Goal: Information Seeking & Learning: Learn about a topic

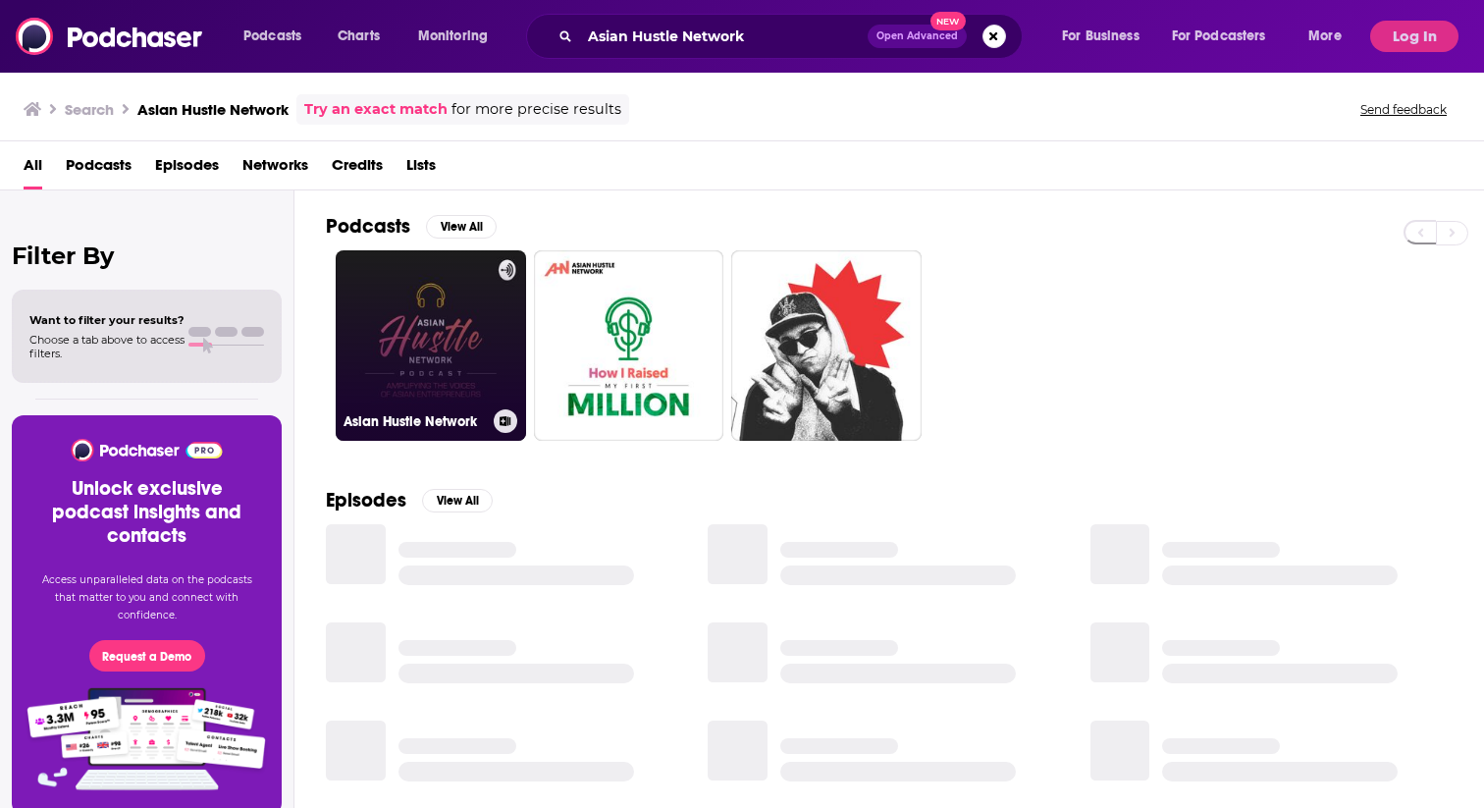
click at [440, 330] on link "Asian Hustle Network" at bounding box center [431, 345] width 190 height 190
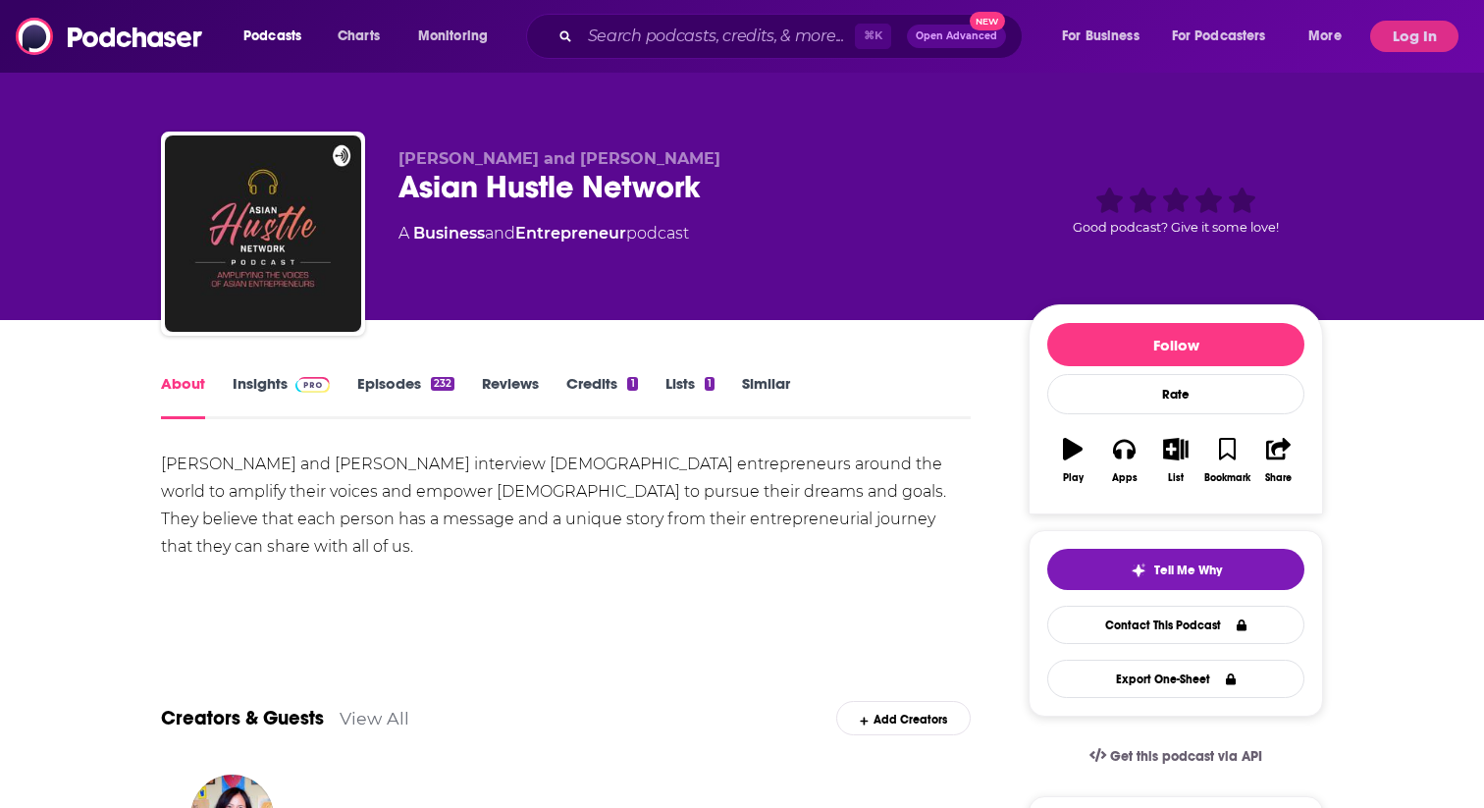
click at [252, 378] on link "Insights" at bounding box center [281, 396] width 97 height 45
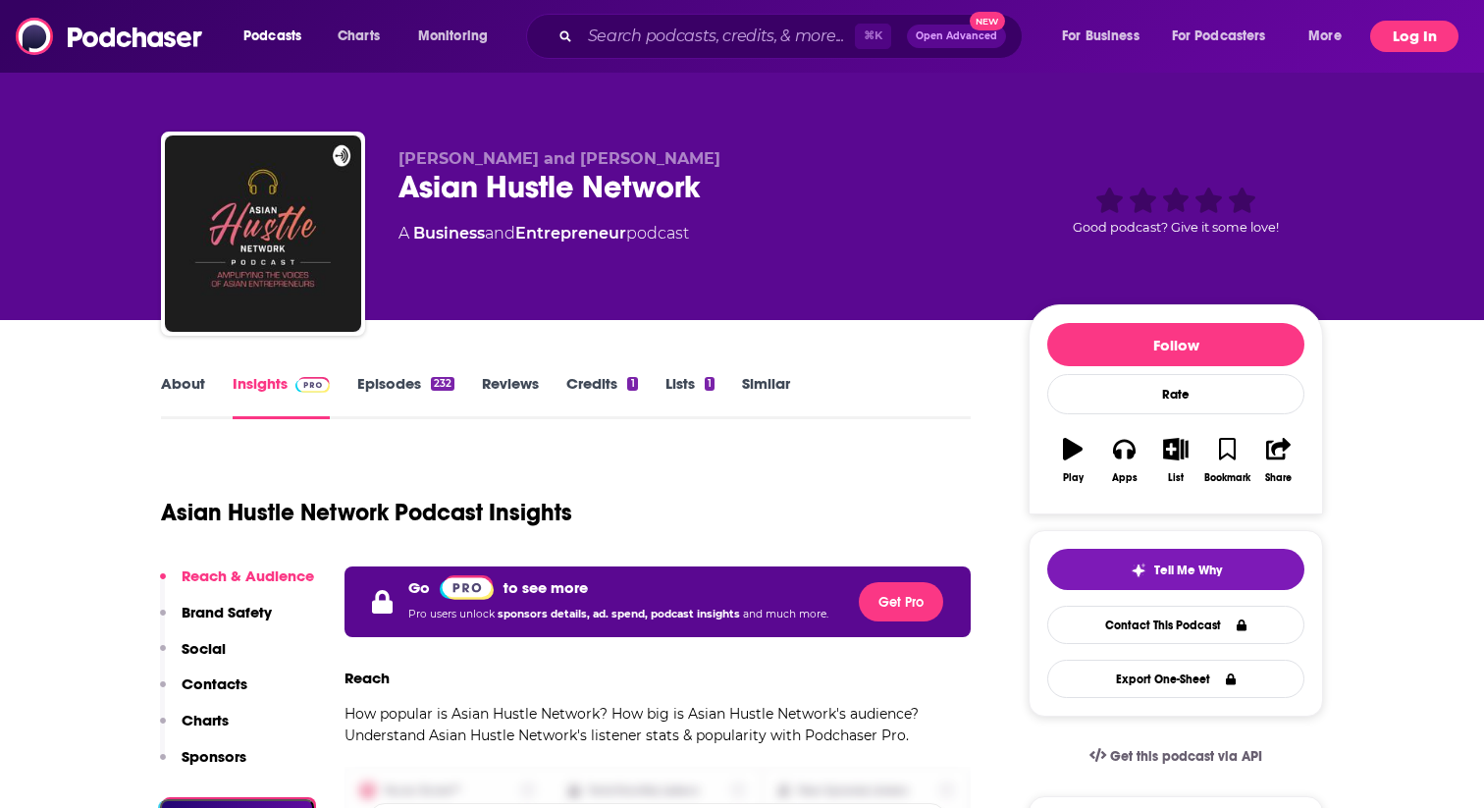
click at [1379, 43] on button "Log In" at bounding box center [1414, 36] width 88 height 31
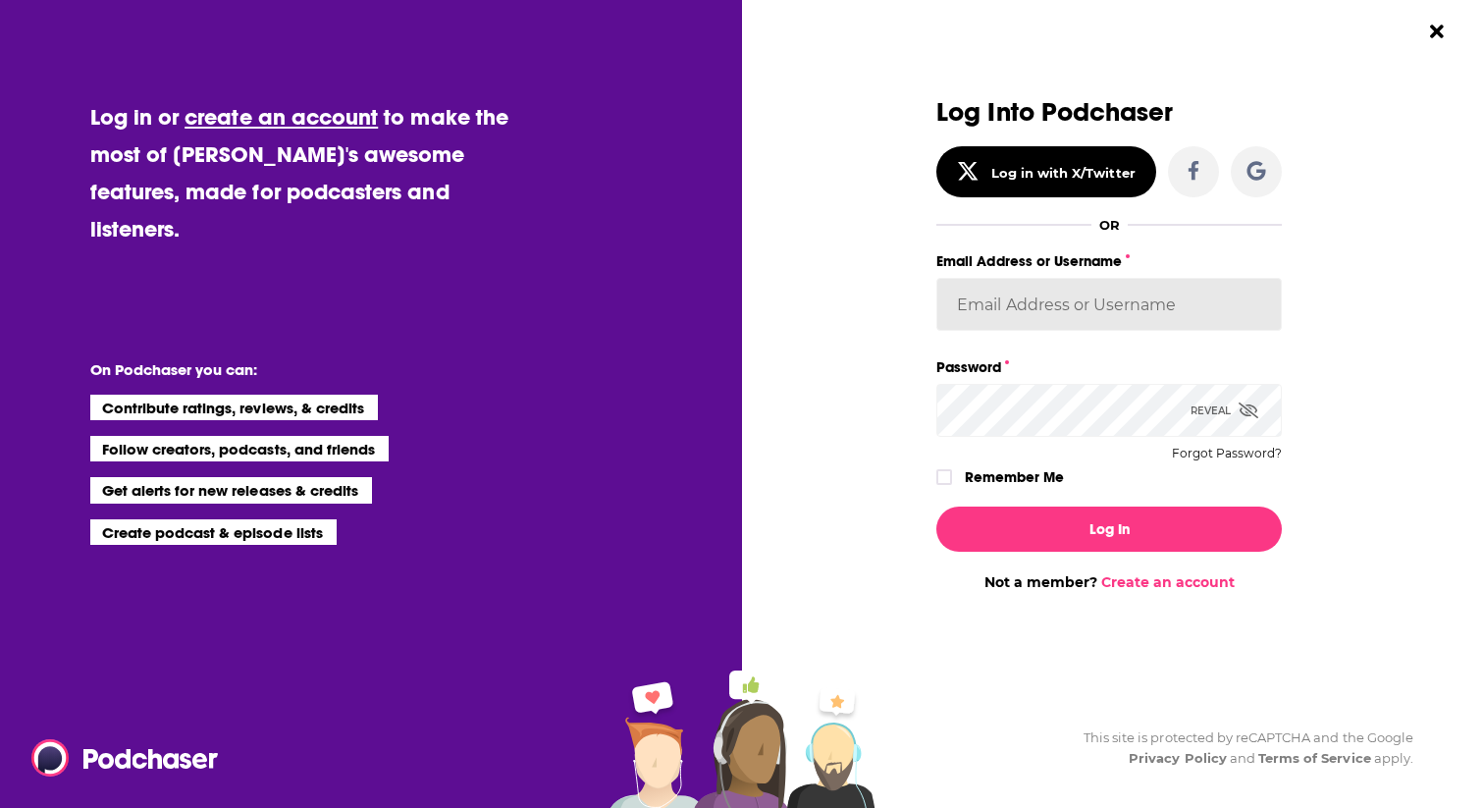
type input "[PERSON_NAME]"
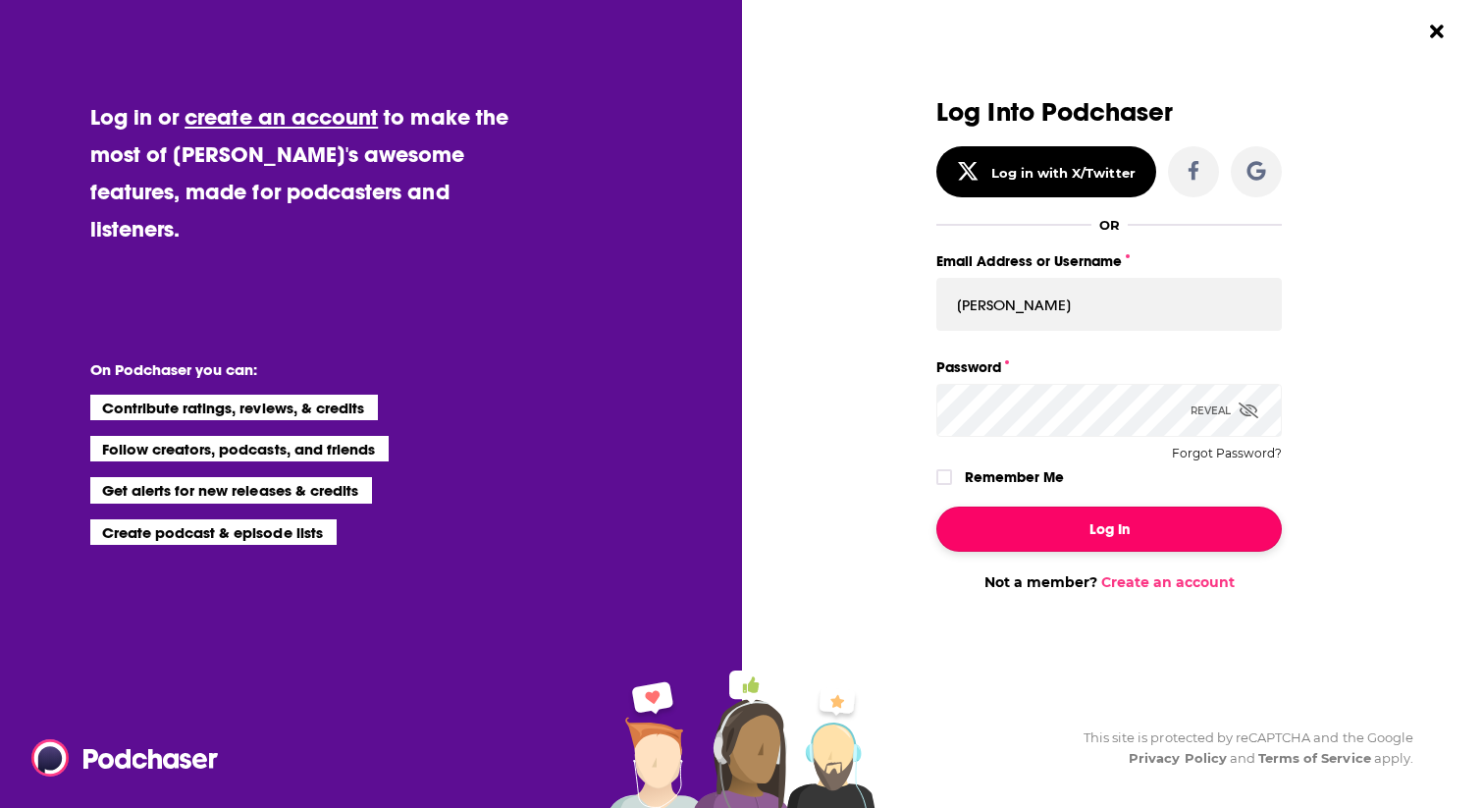
click at [1127, 533] on button "Log In" at bounding box center [1108, 528] width 345 height 45
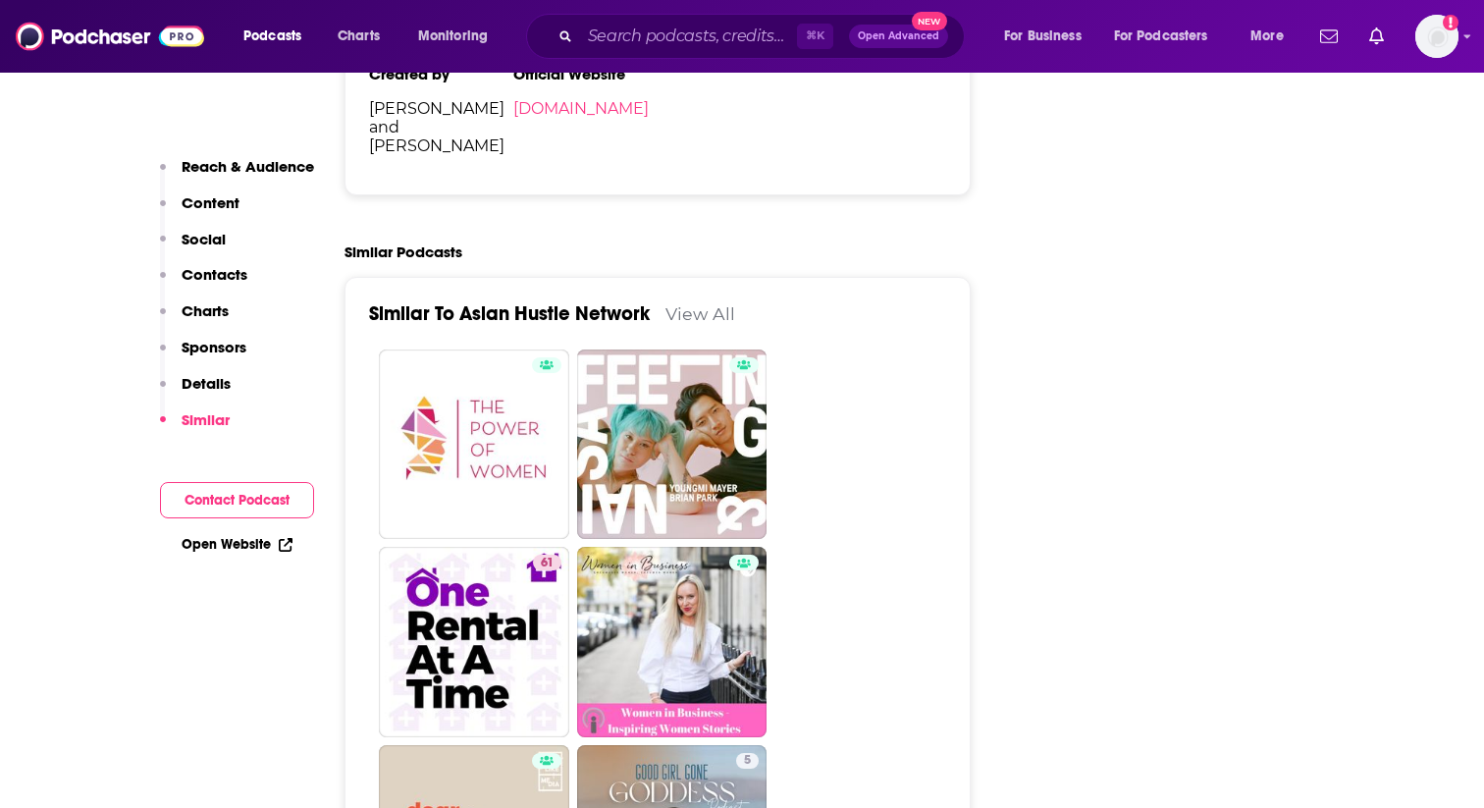
scroll to position [3000, 0]
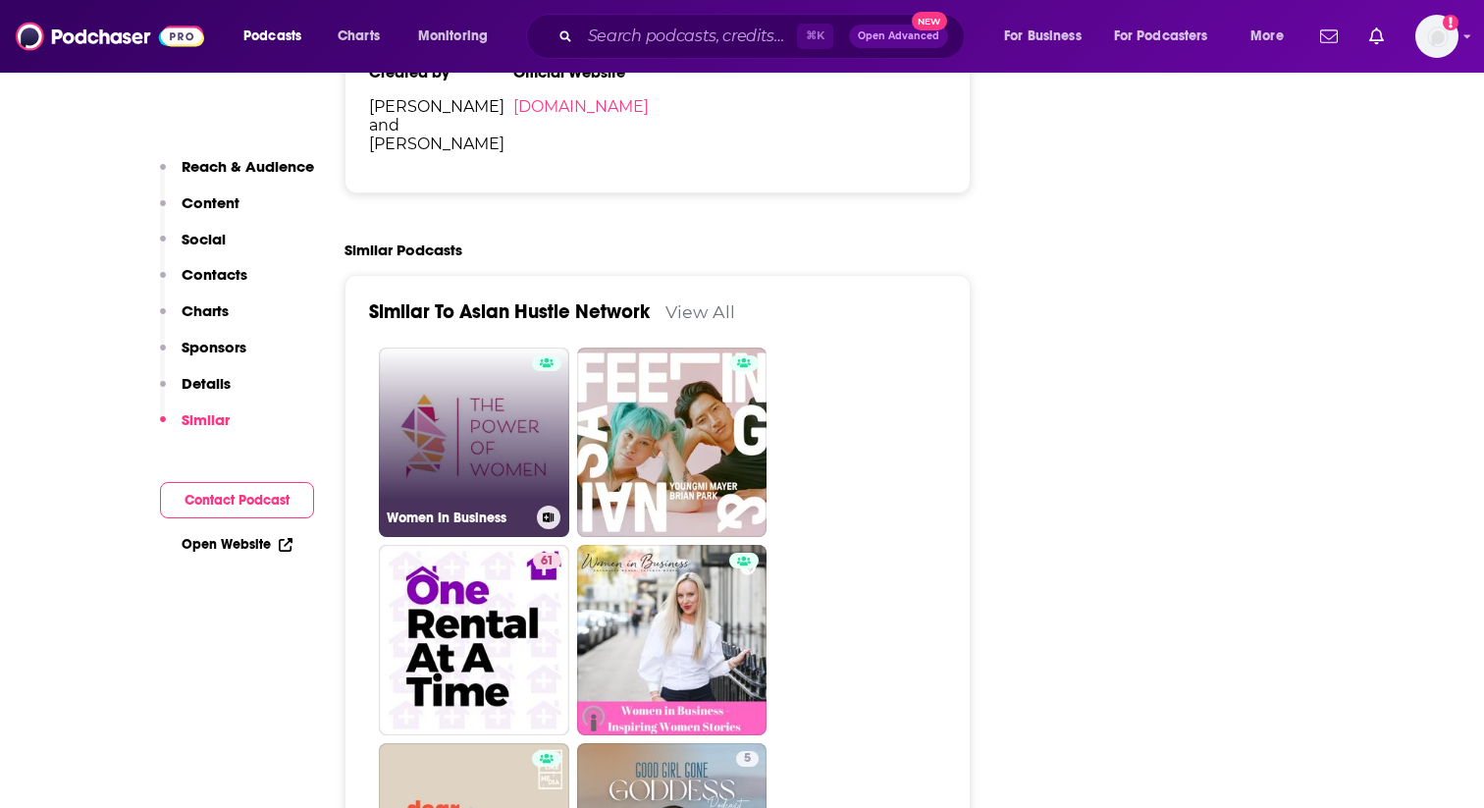
click at [455, 351] on link "Women In Business" at bounding box center [474, 442] width 190 height 190
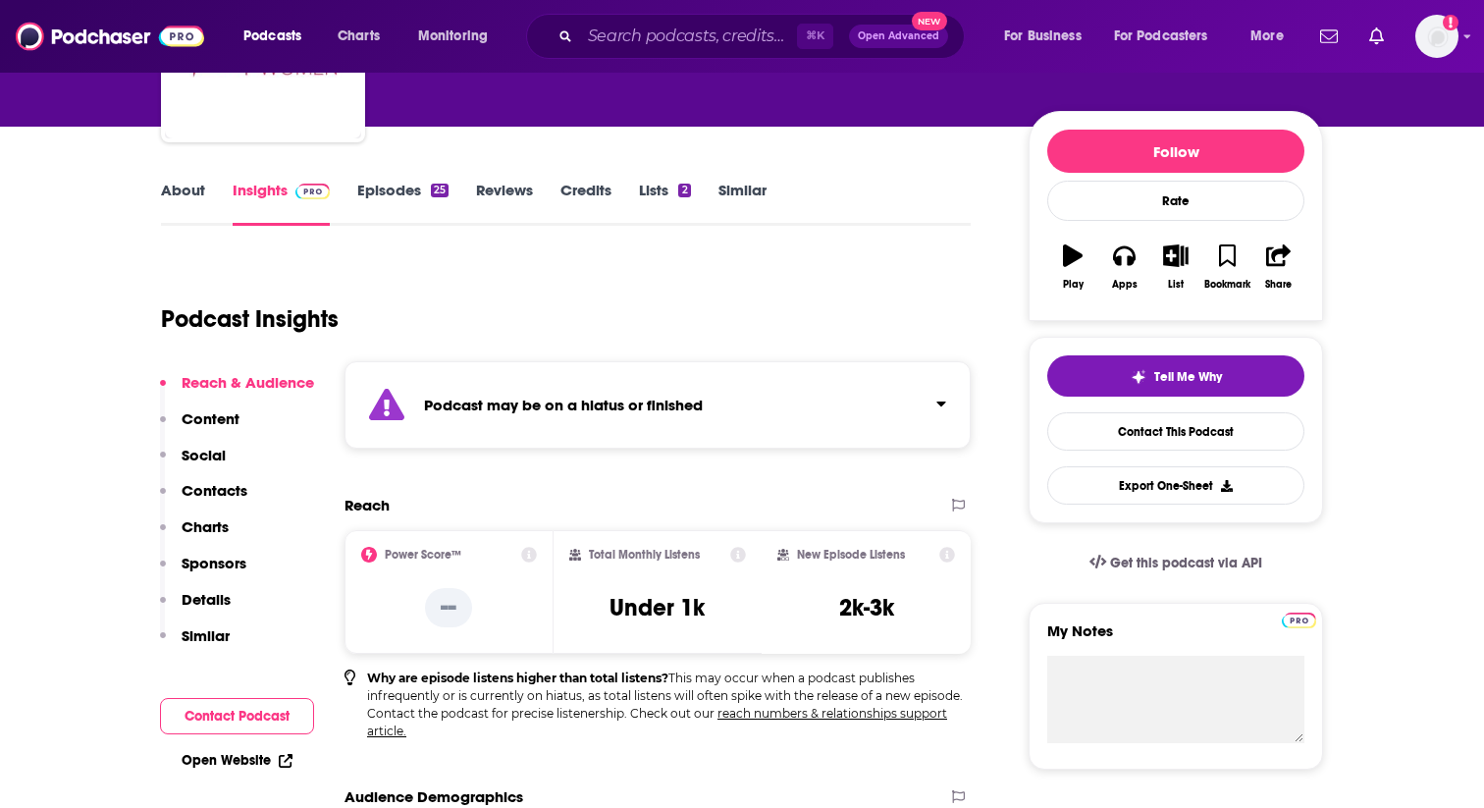
scroll to position [217, 0]
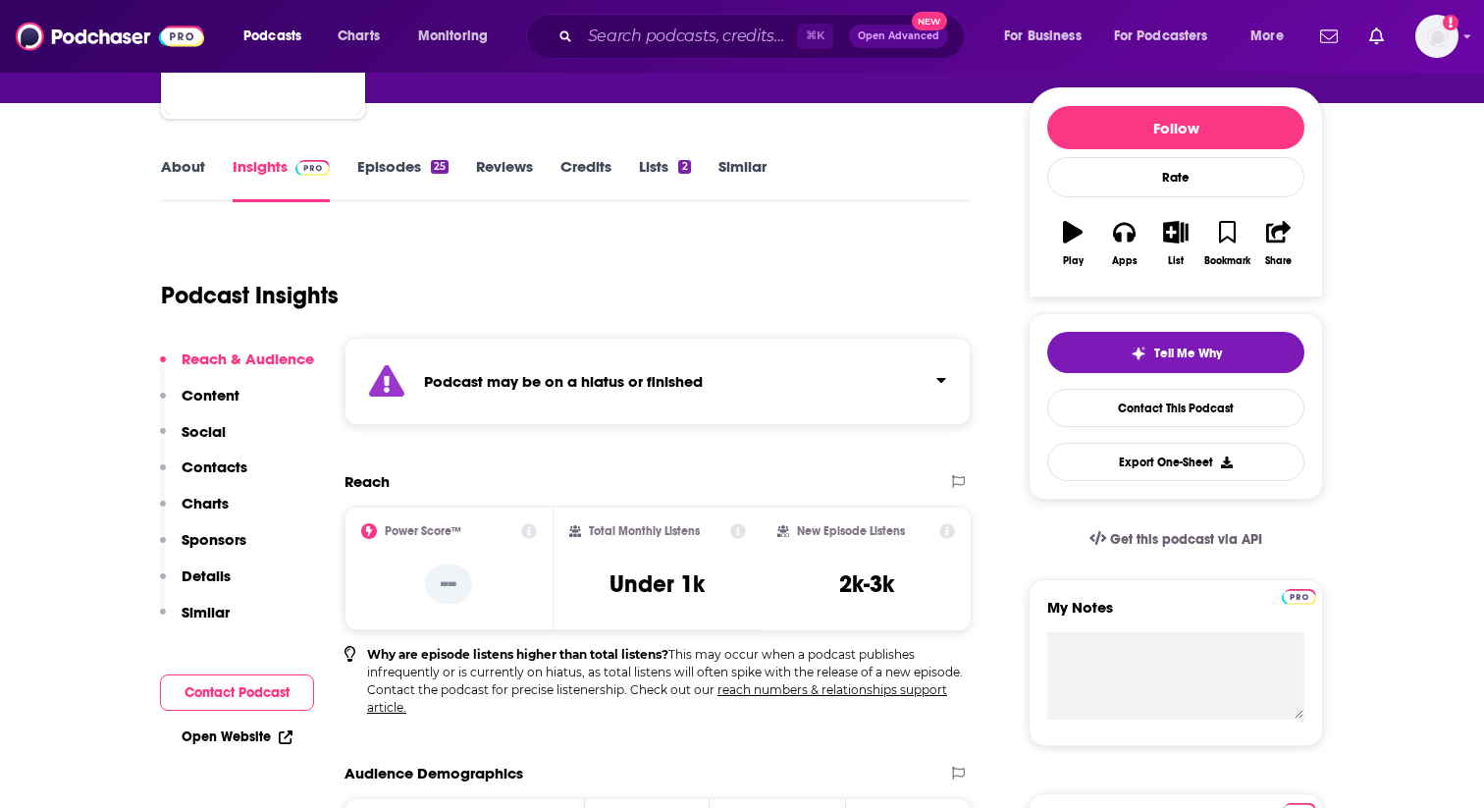
type input "[URL][DOMAIN_NAME]"
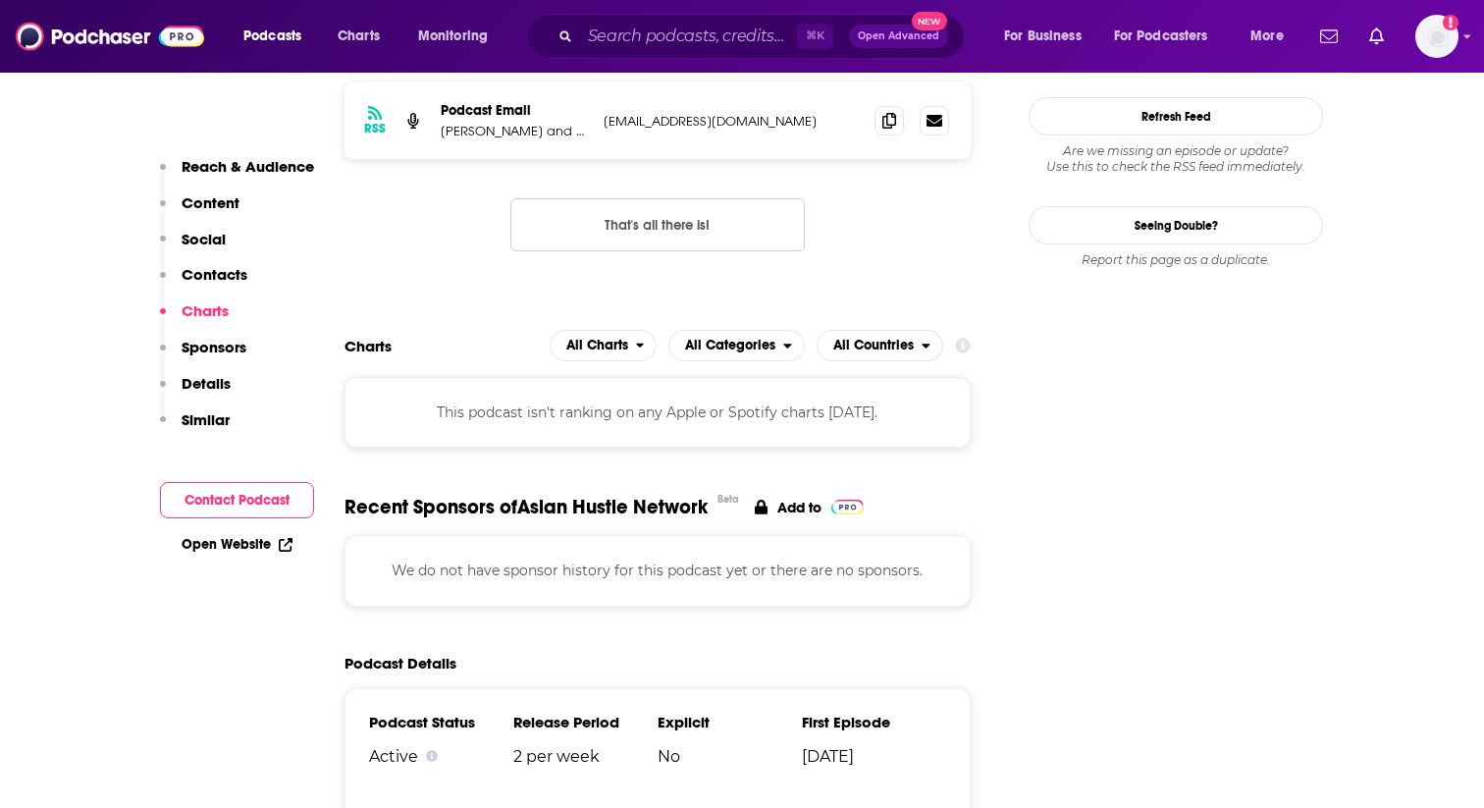
scroll to position [2035, 0]
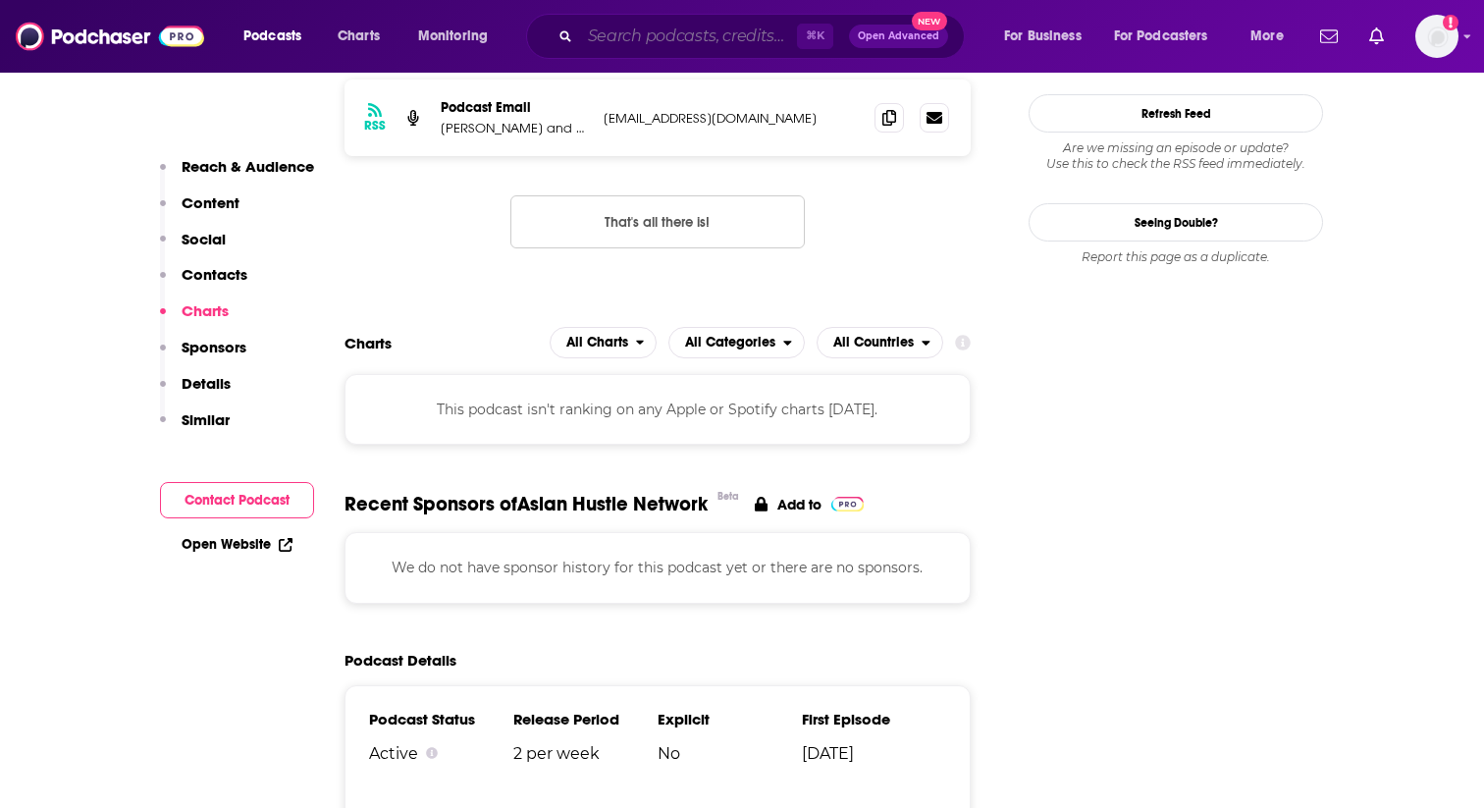
click at [649, 30] on input "Search podcasts, credits, & more..." at bounding box center [688, 36] width 217 height 31
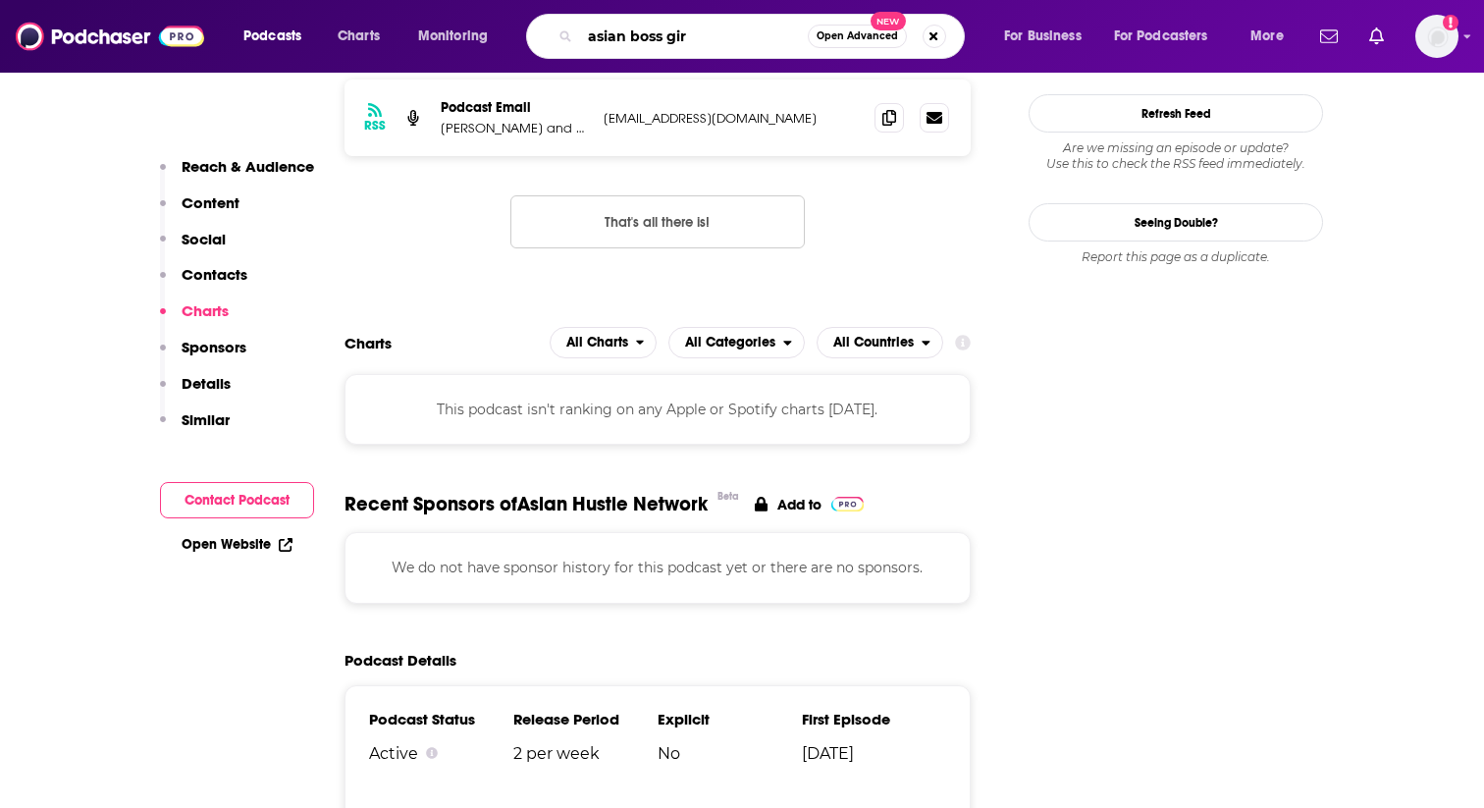
type input "[DEMOGRAPHIC_DATA] boss girl"
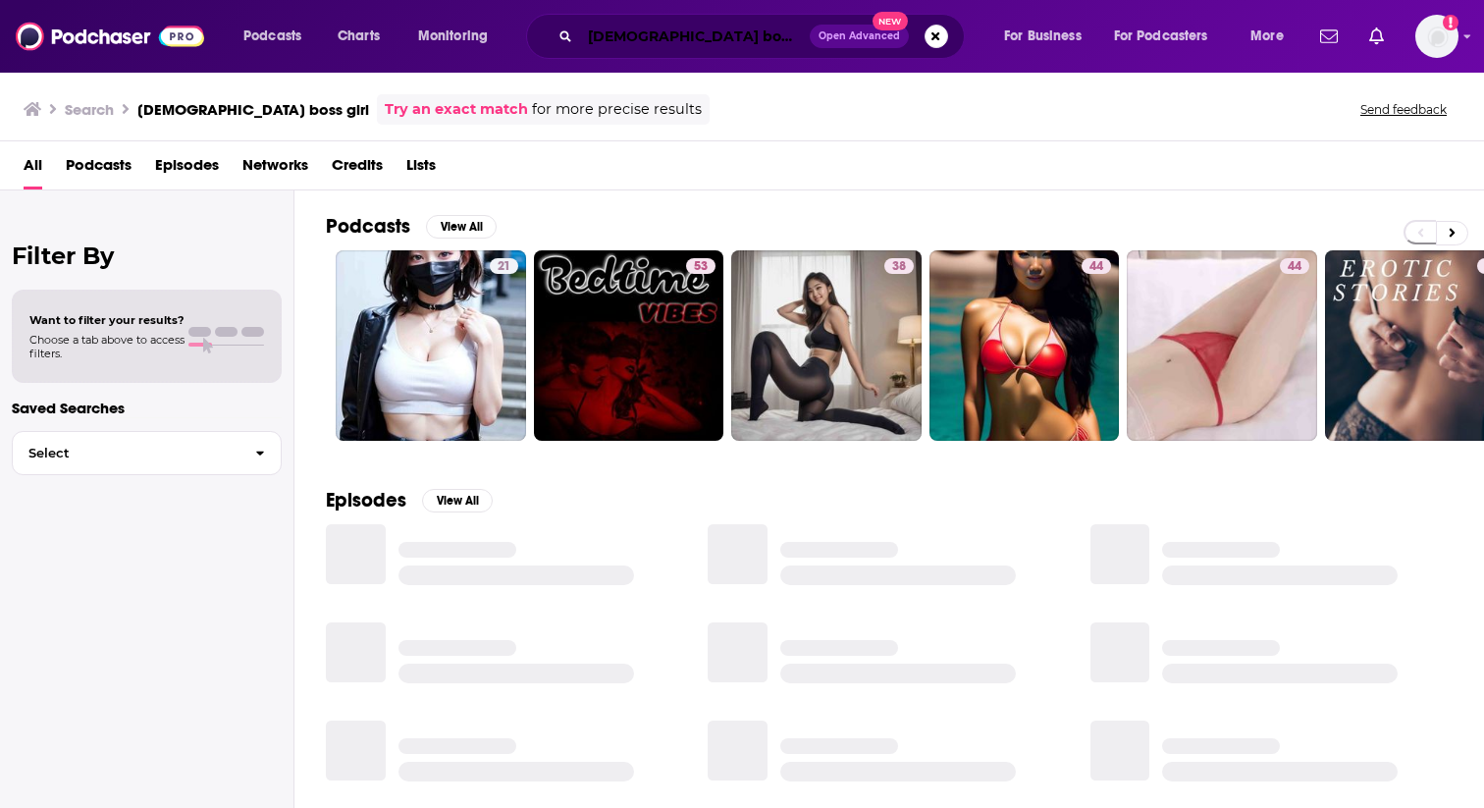
click at [750, 43] on input "[DEMOGRAPHIC_DATA] boss girl" at bounding box center [695, 36] width 230 height 31
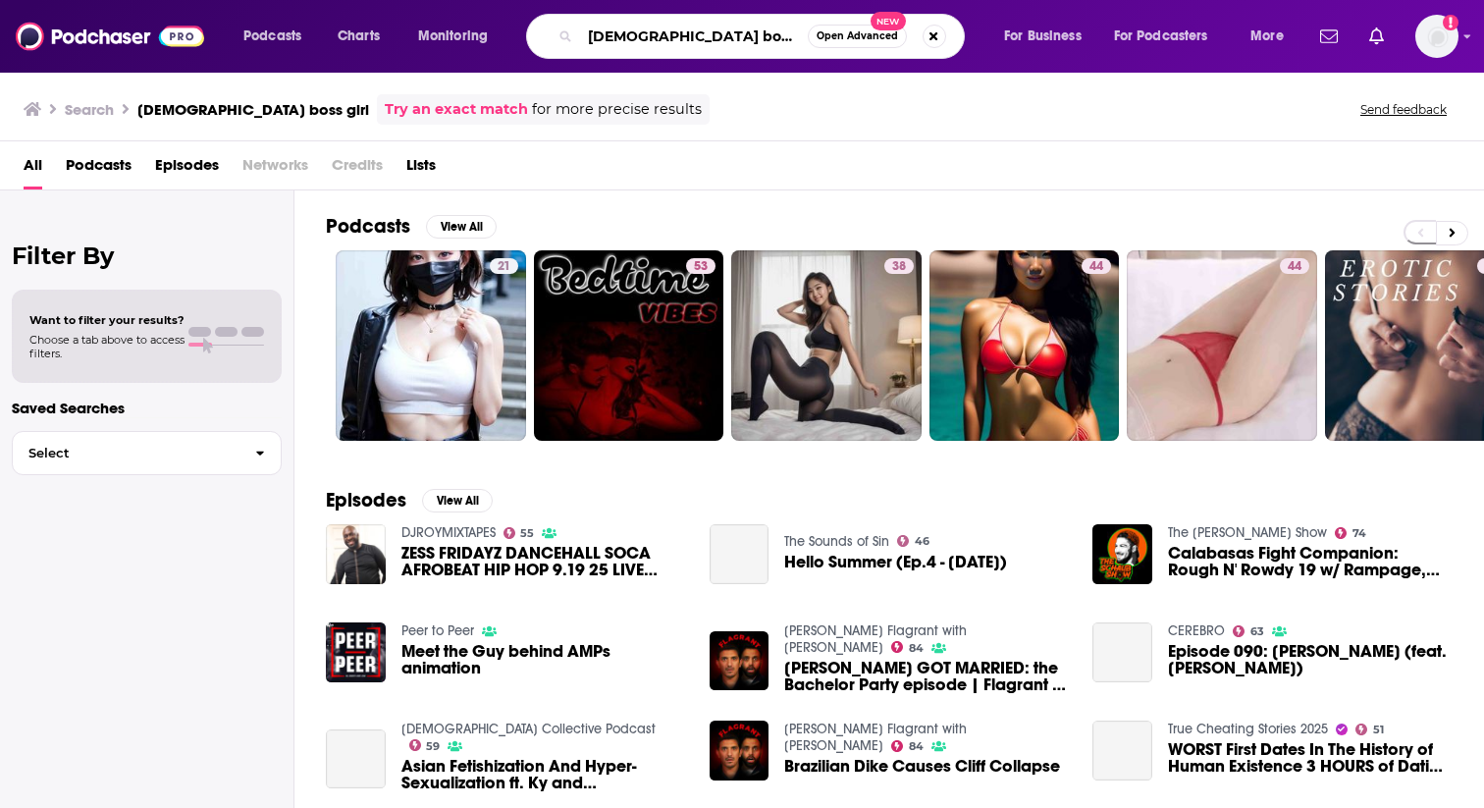
type input "[DEMOGRAPHIC_DATA] boss girl podcast"
